Goal: Task Accomplishment & Management: Use online tool/utility

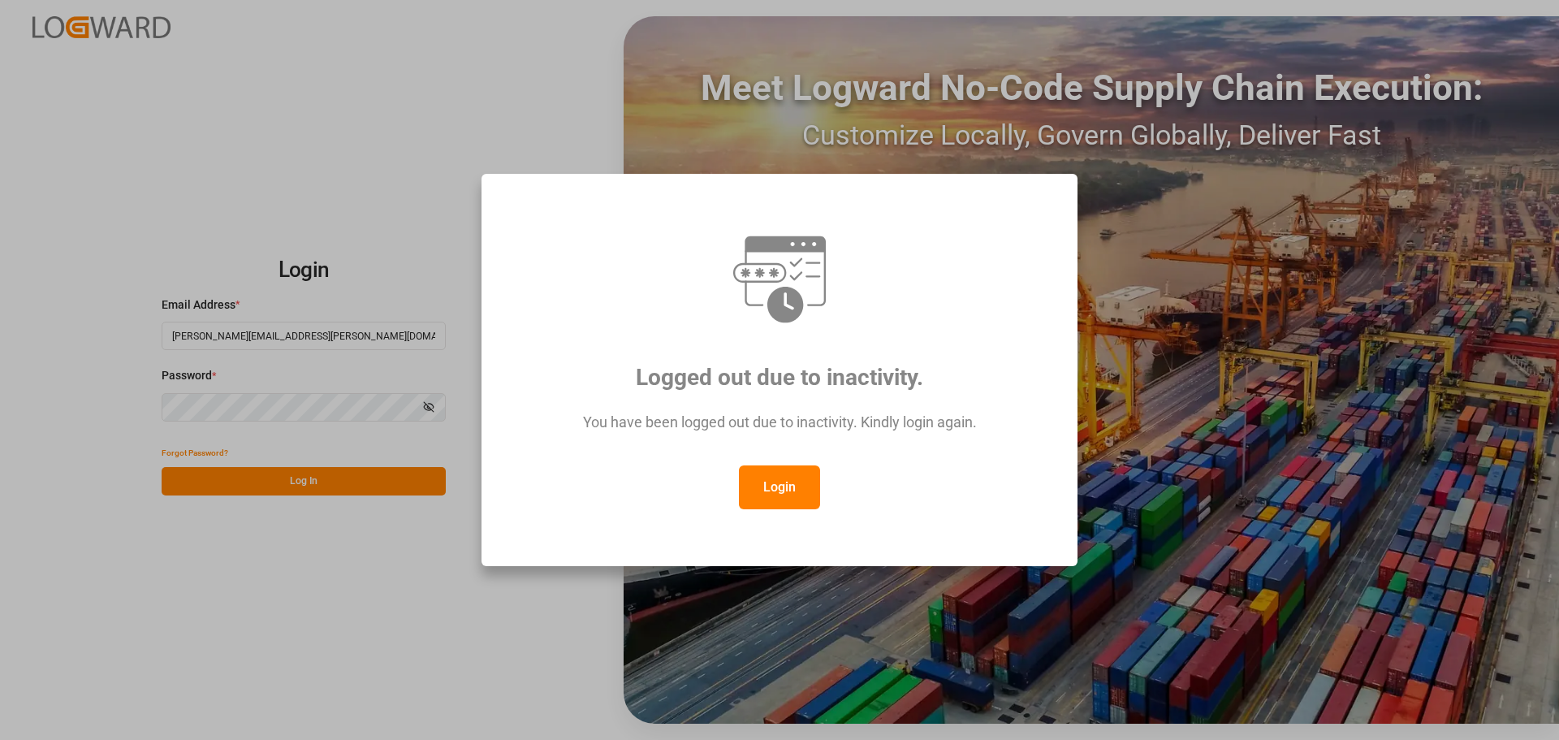
click at [780, 487] on button "Login" at bounding box center [779, 487] width 81 height 44
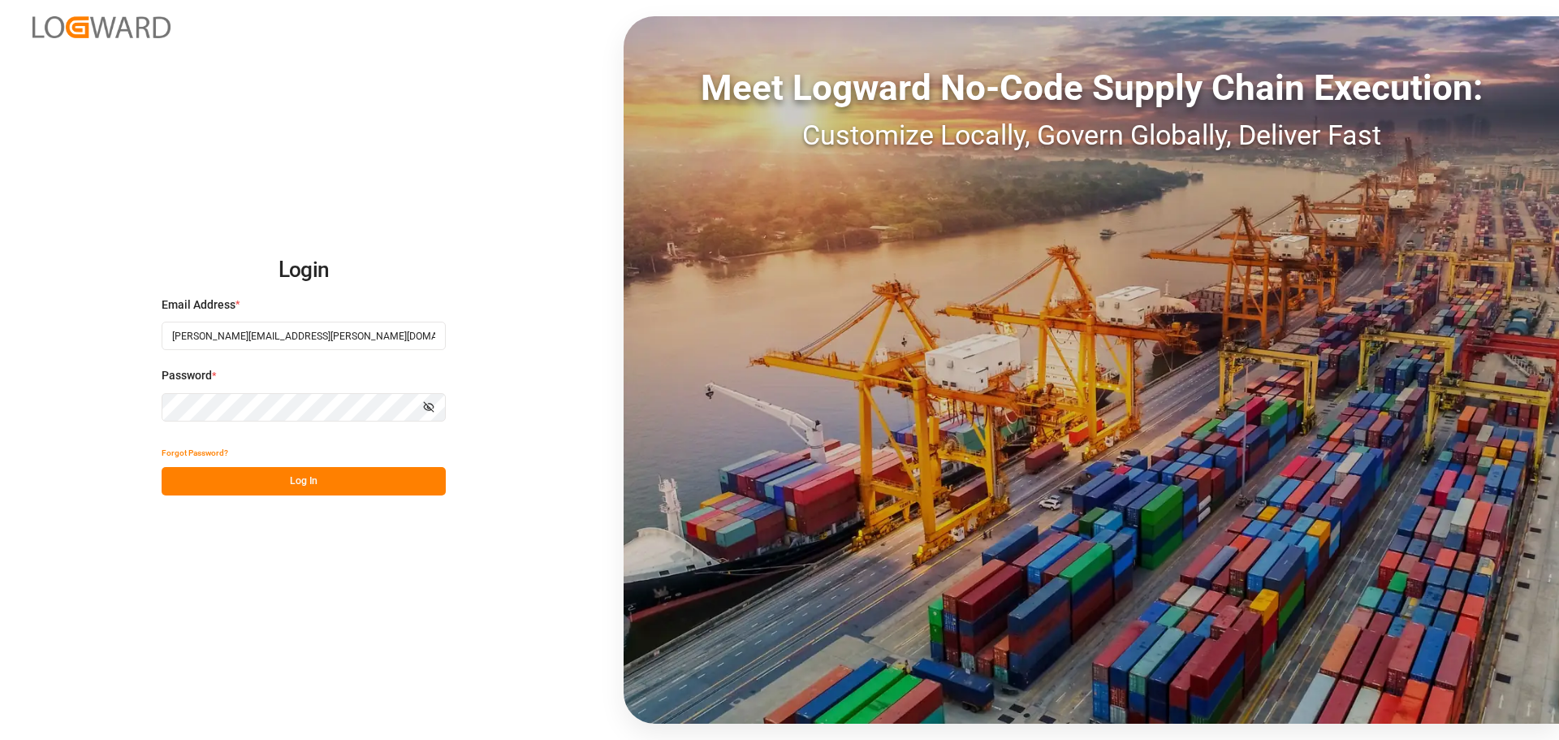
click at [341, 482] on button "Log In" at bounding box center [304, 481] width 284 height 28
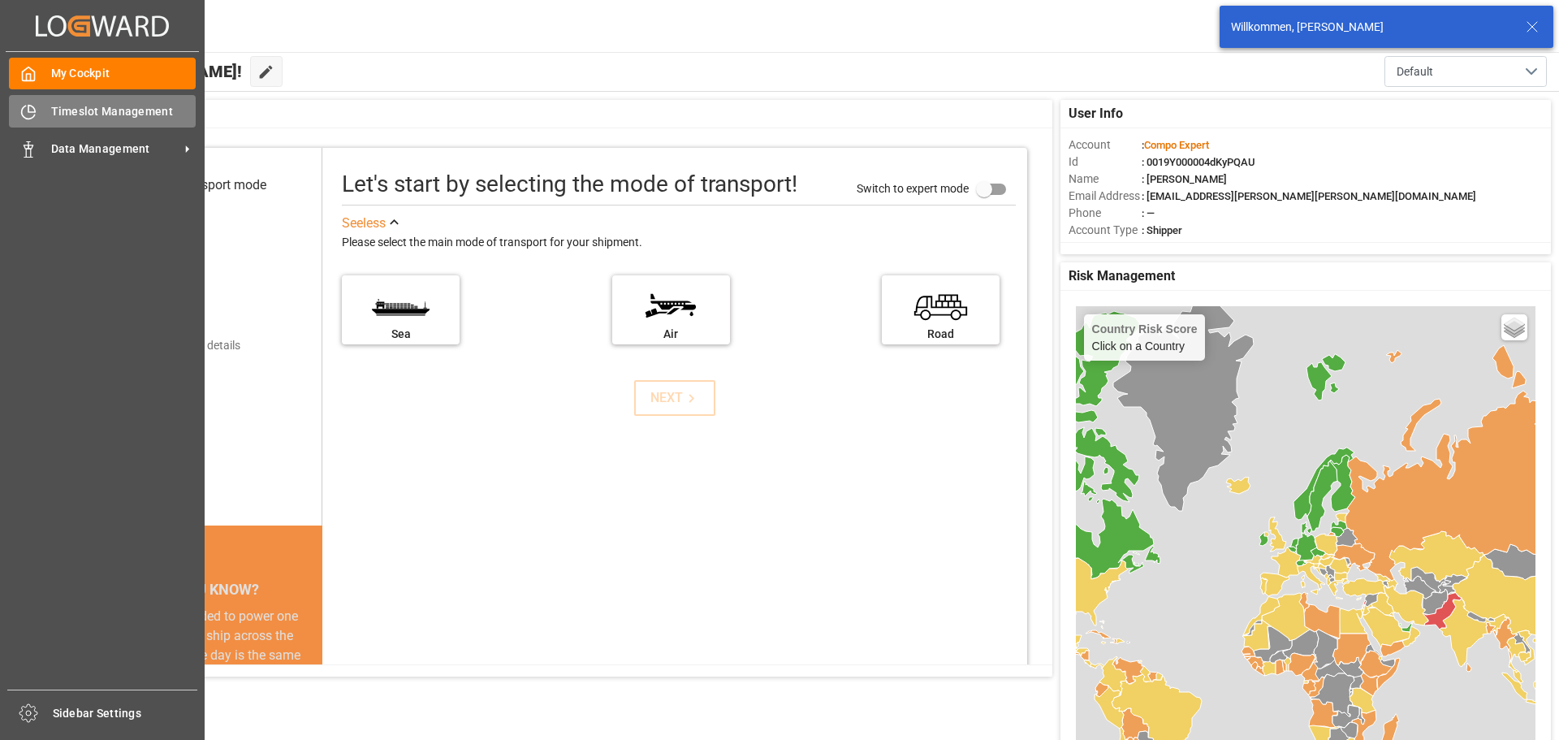
click at [46, 117] on div "Timeslot Management Timeslot Management" at bounding box center [102, 111] width 187 height 32
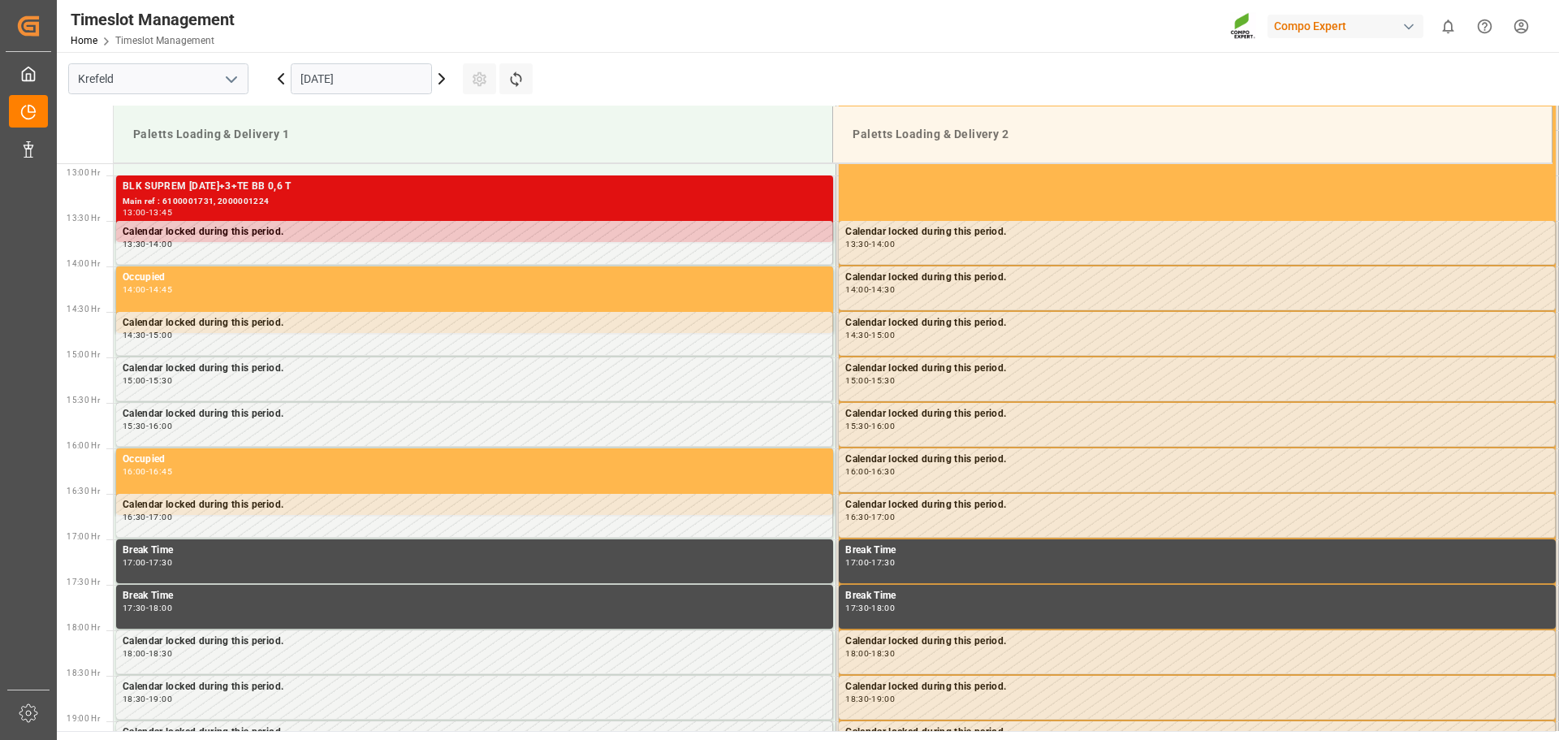
scroll to position [1171, 0]
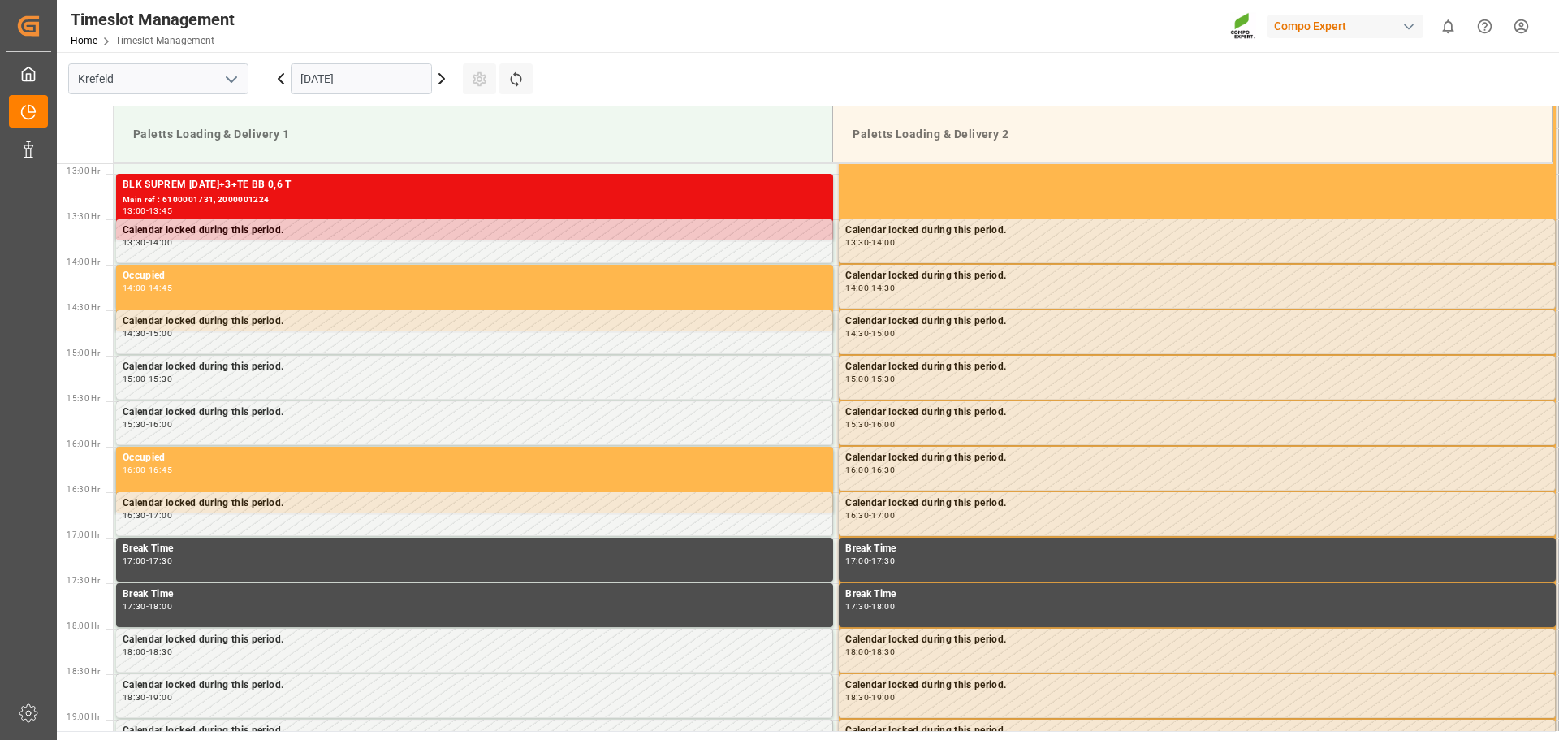
click at [439, 81] on icon at bounding box center [441, 78] width 19 height 19
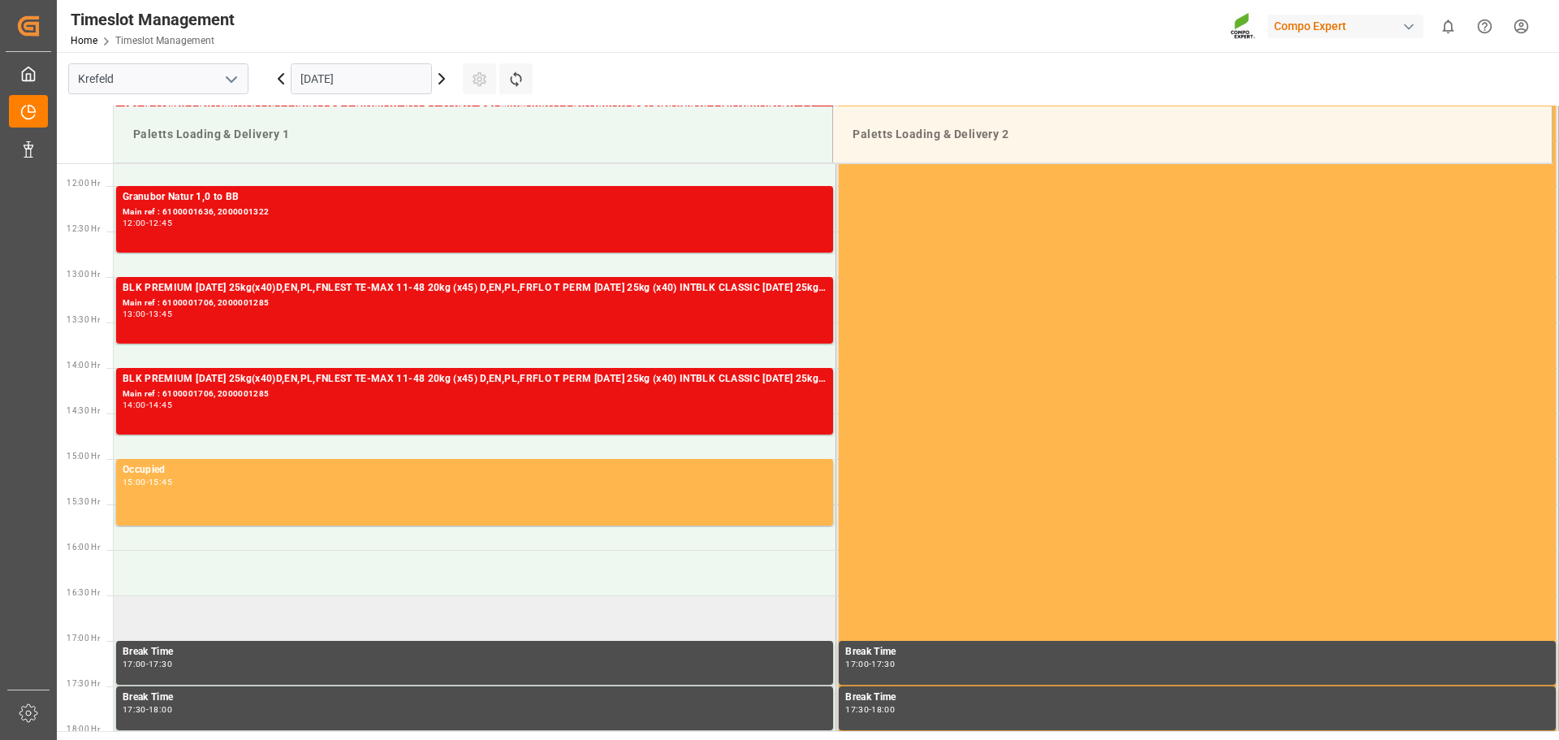
scroll to position [847, 0]
